Goal: Information Seeking & Learning: Learn about a topic

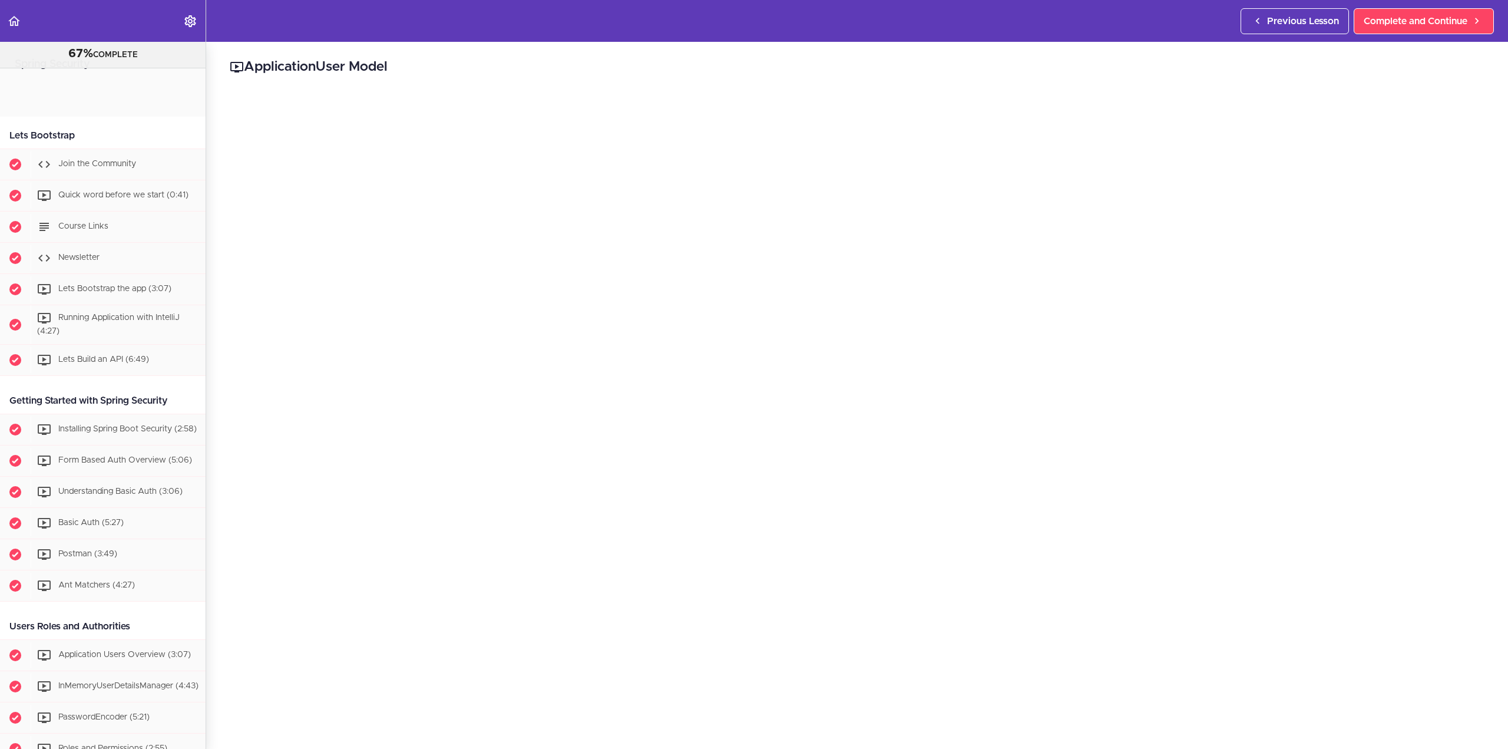
scroll to position [1998, 0]
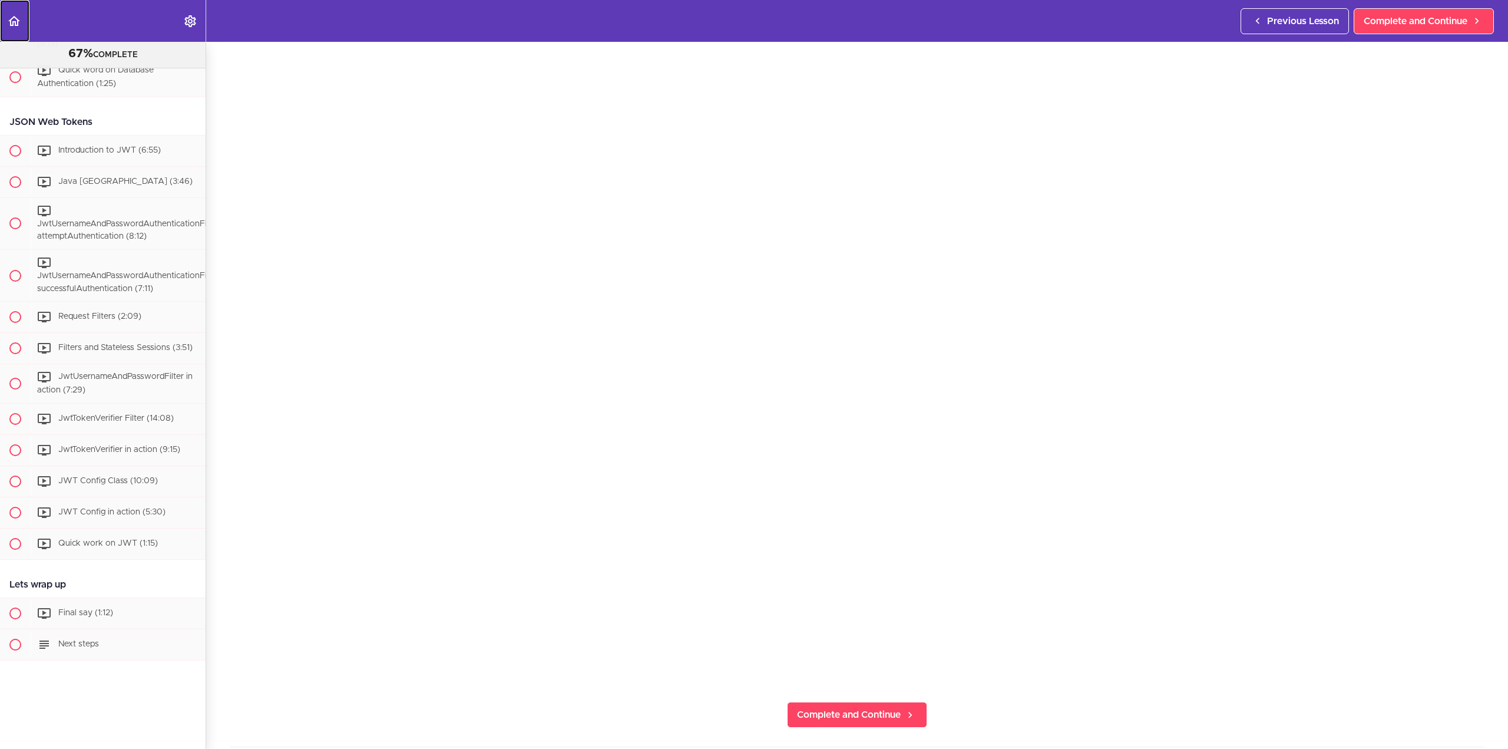
click at [15, 16] on icon "Back to course curriculum" at bounding box center [14, 21] width 14 height 14
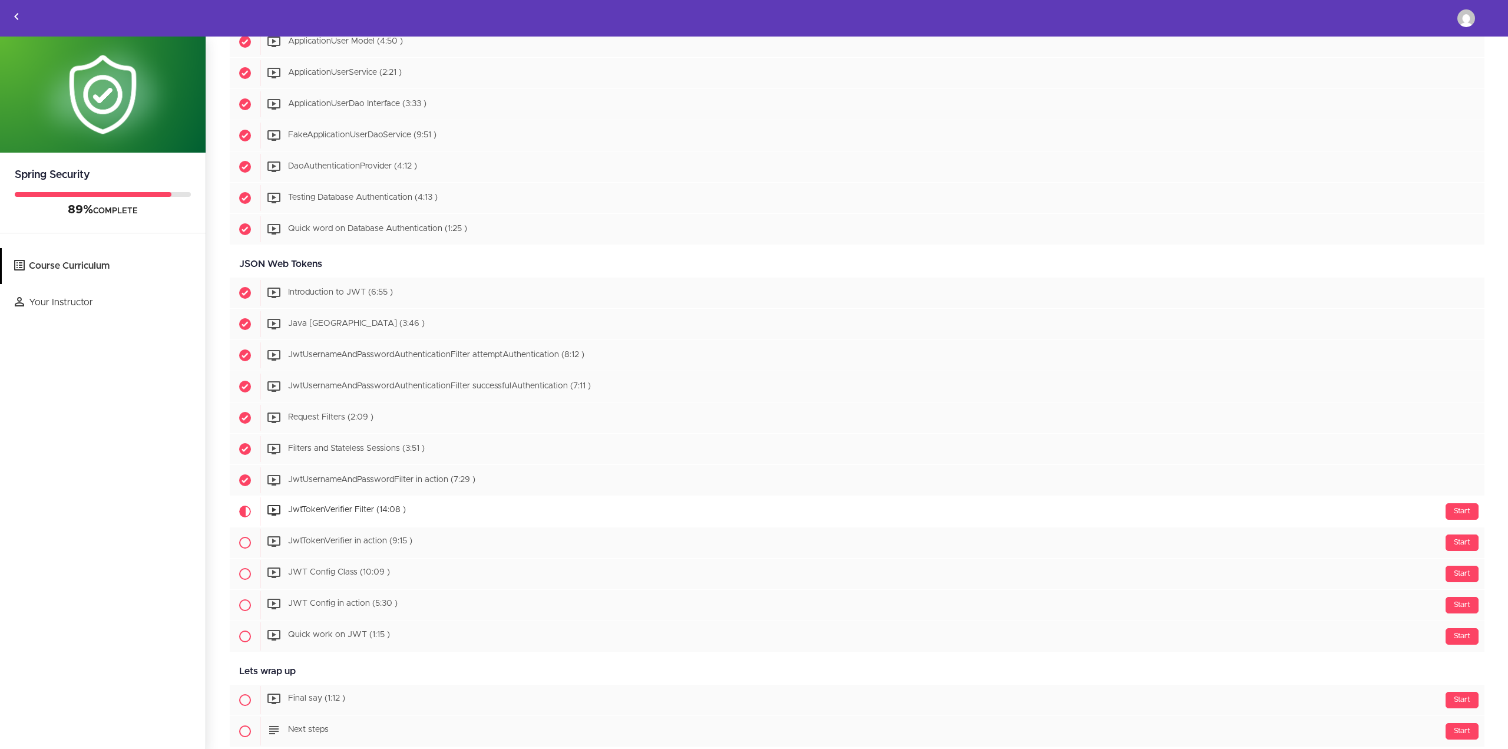
scroll to position [1703, 0]
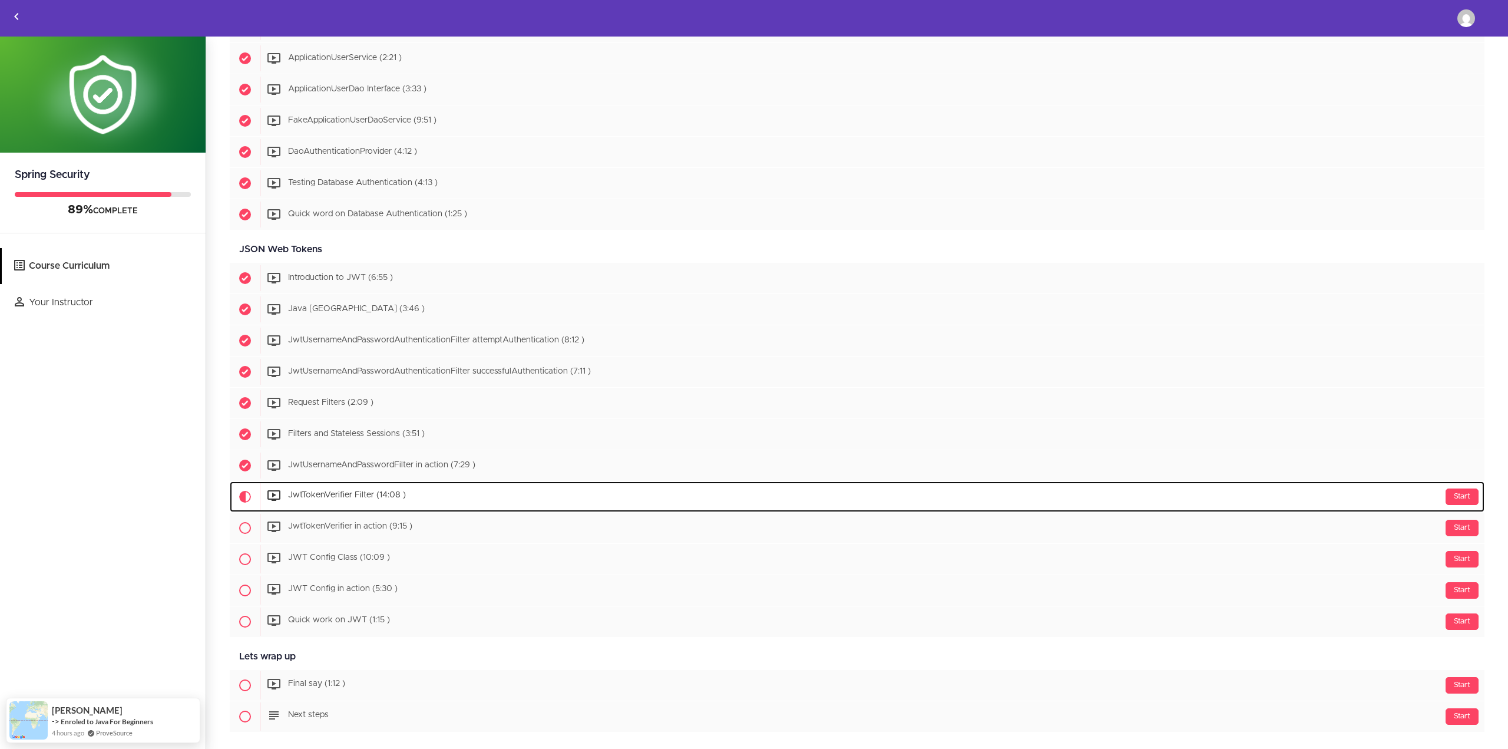
click at [348, 490] on div "Start JwtTokenVerifier Filter (14:08 )" at bounding box center [872, 497] width 1224 height 28
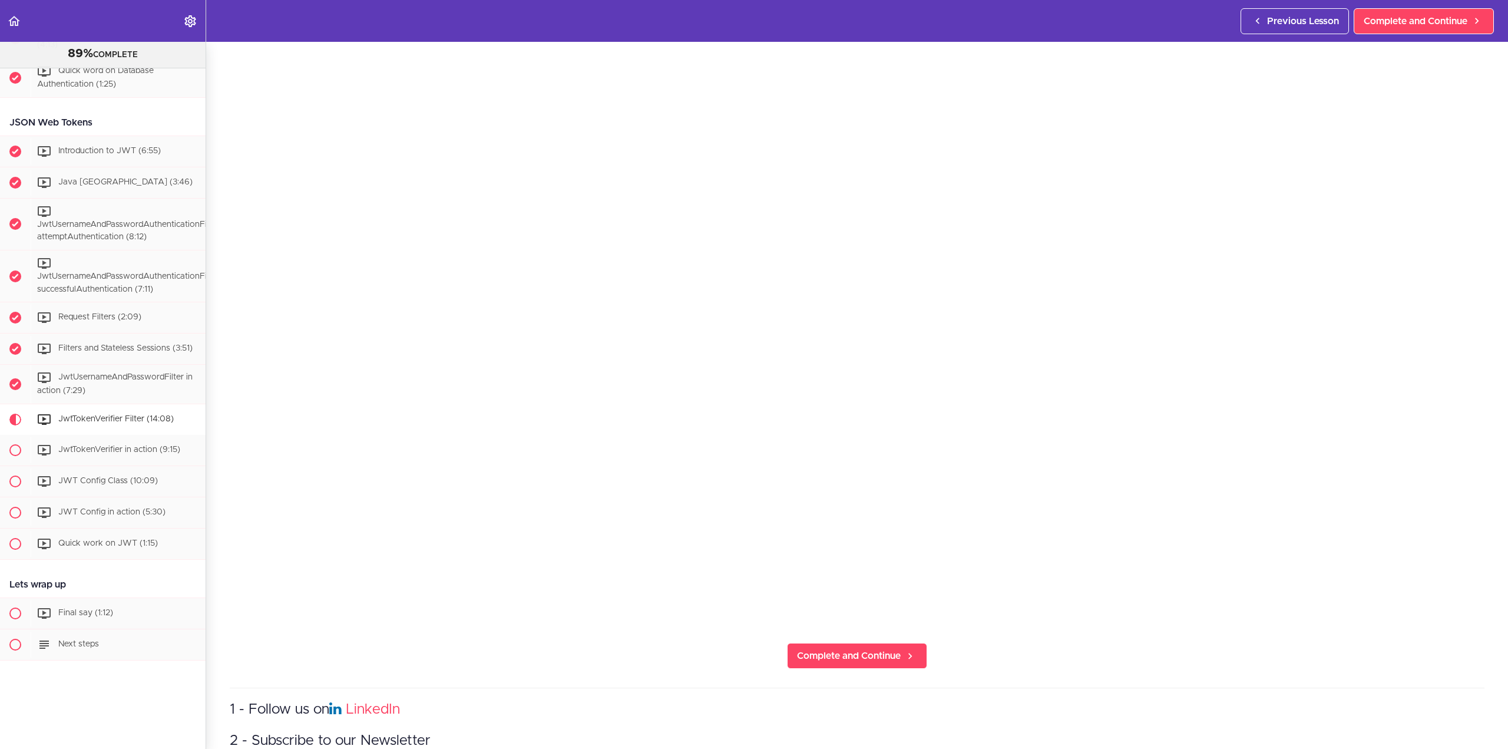
scroll to position [295, 0]
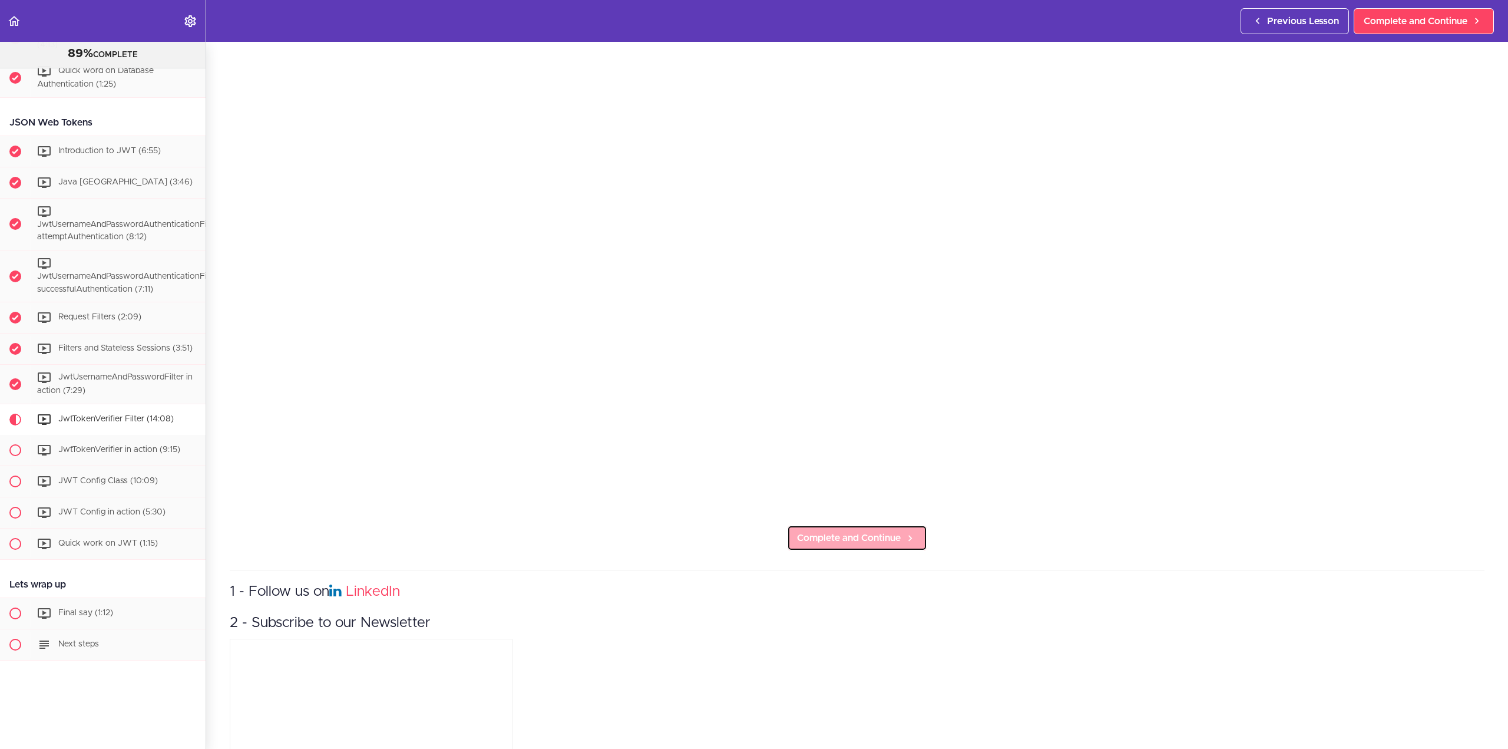
click at [893, 533] on span "Complete and Continue" at bounding box center [849, 538] width 104 height 14
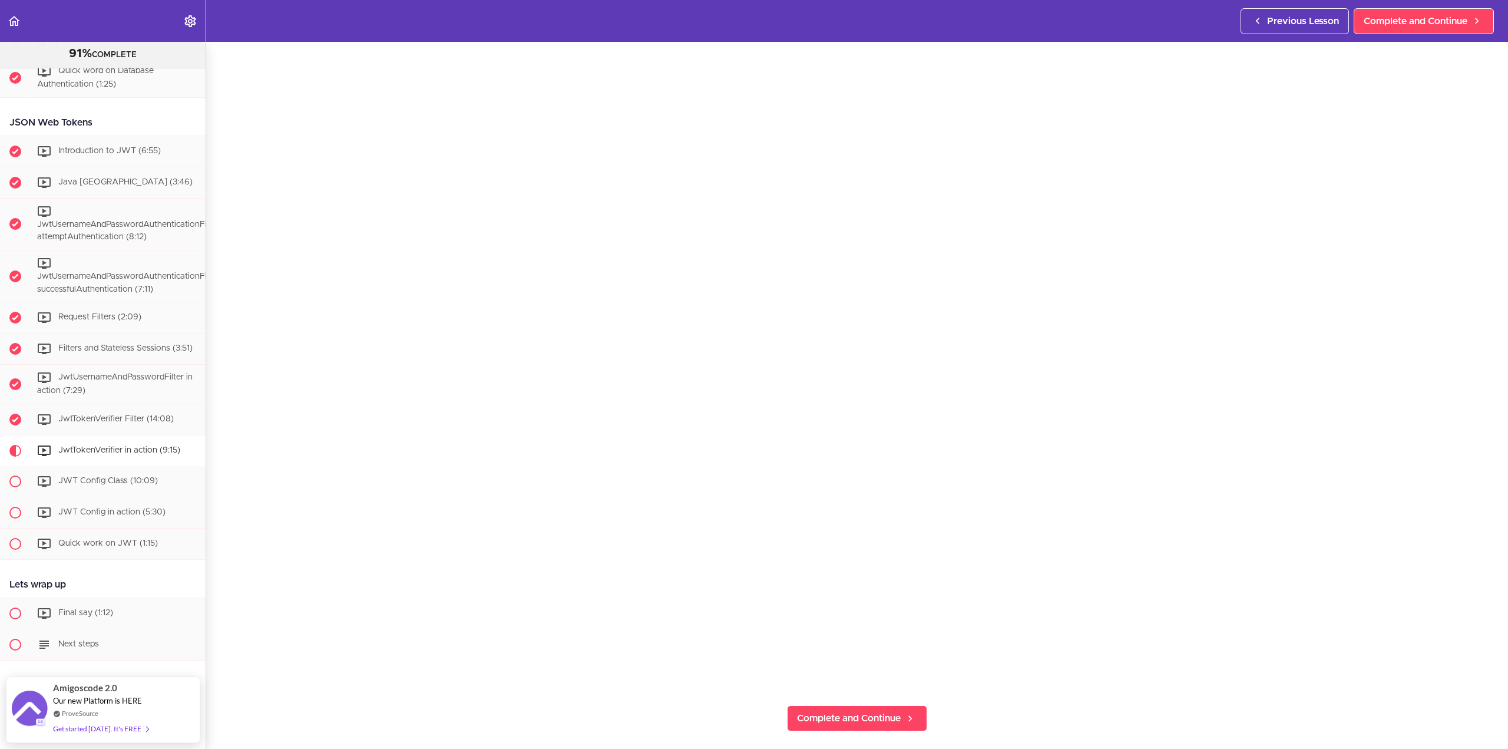
scroll to position [118, 0]
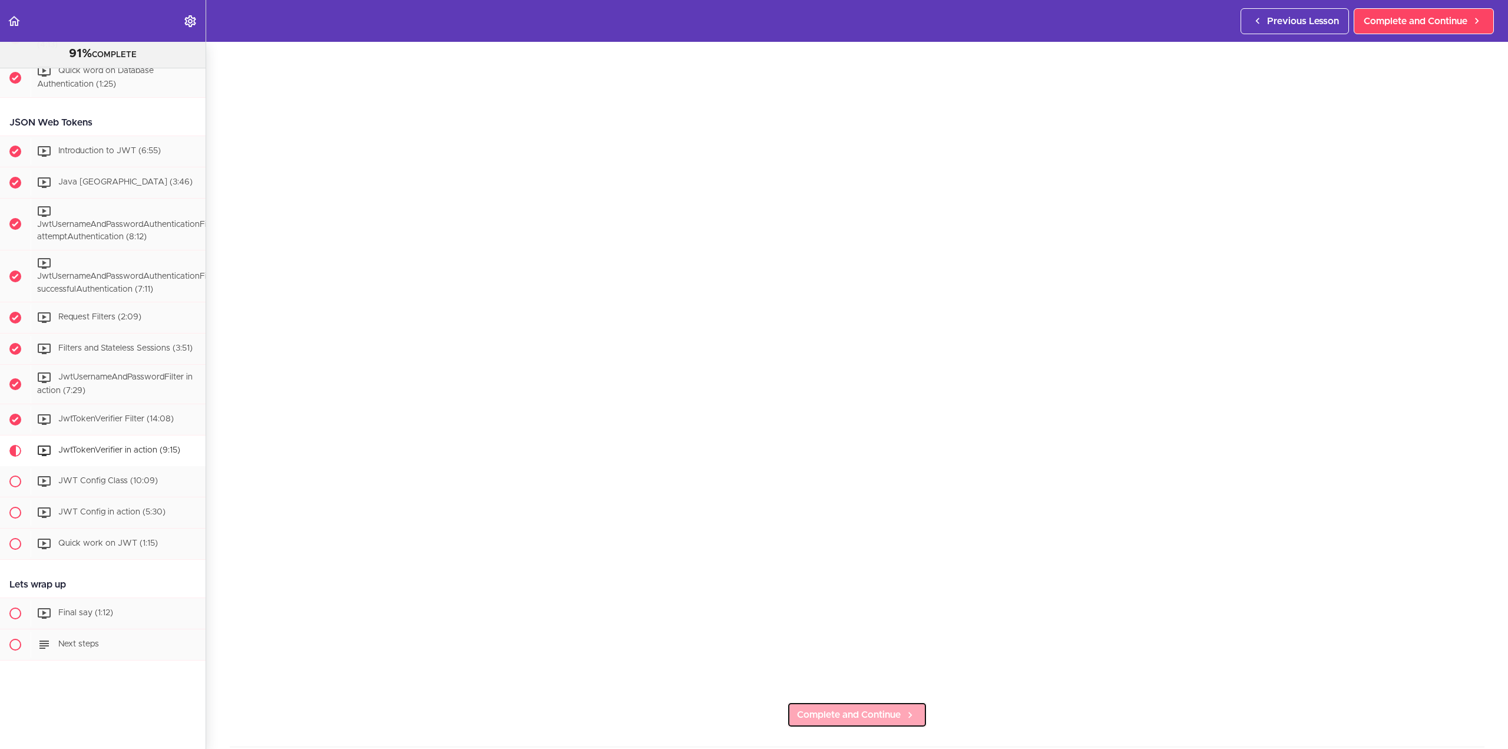
click at [888, 710] on span "Complete and Continue" at bounding box center [849, 715] width 104 height 14
